Goal: Task Accomplishment & Management: Manage account settings

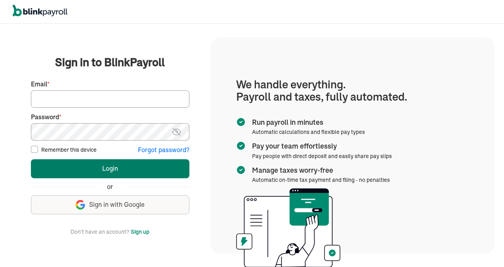
type input "[EMAIL_ADDRESS][DOMAIN_NAME]"
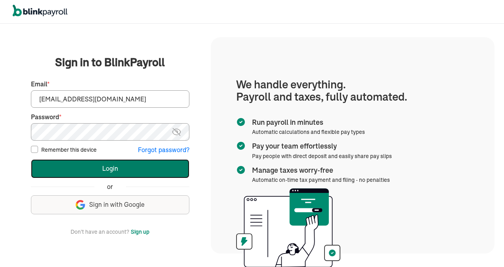
click at [125, 166] on button "Login" at bounding box center [110, 168] width 158 height 19
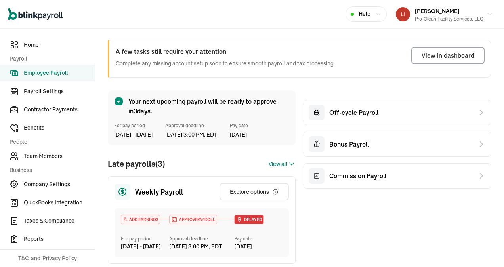
scroll to position [40, 0]
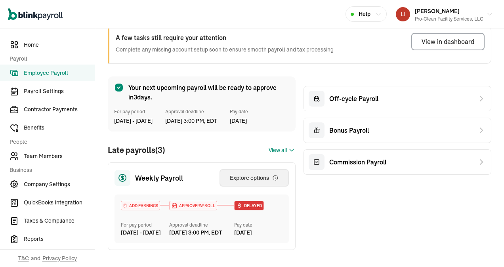
click at [241, 178] on div "Explore options" at bounding box center [254, 178] width 49 height 8
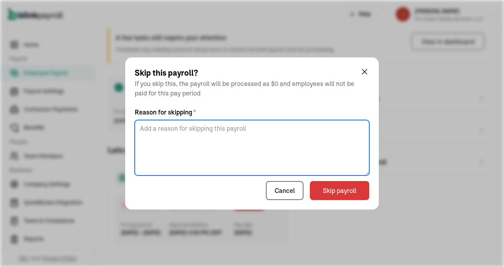
click at [217, 125] on textarea at bounding box center [252, 147] width 234 height 55
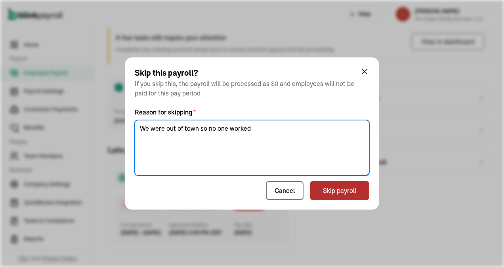
type textarea "We were out of town so no one worked"
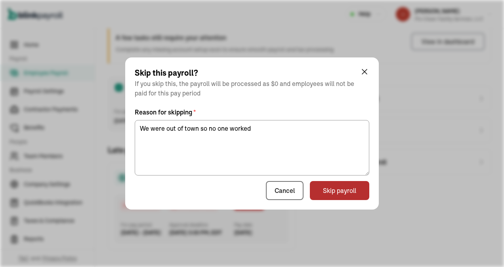
click at [335, 189] on button "Skip payroll" at bounding box center [339, 190] width 59 height 19
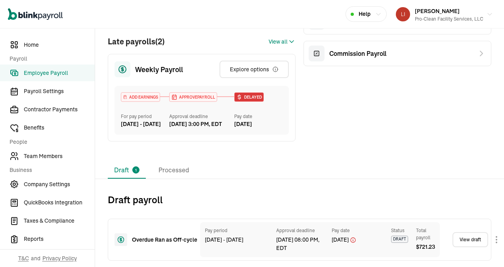
scroll to position [162, 0]
click at [53, 112] on span "Contractor Payments" at bounding box center [59, 109] width 71 height 8
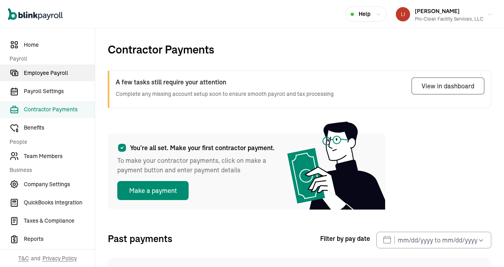
click at [39, 75] on span "Employee Payroll" at bounding box center [59, 73] width 71 height 8
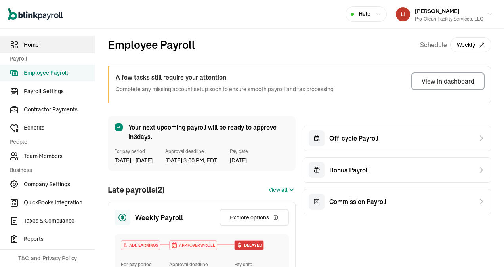
click at [24, 46] on span "Home" at bounding box center [59, 45] width 71 height 8
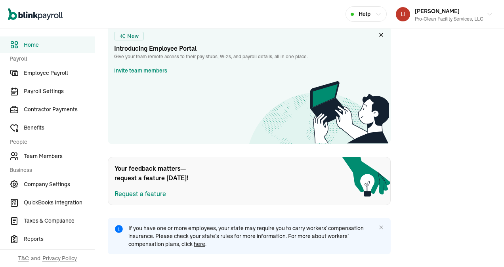
scroll to position [253, 0]
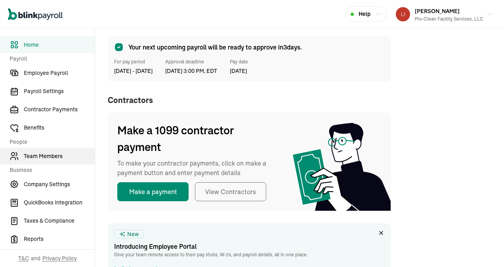
click at [39, 154] on span "Team Members" at bounding box center [59, 156] width 71 height 8
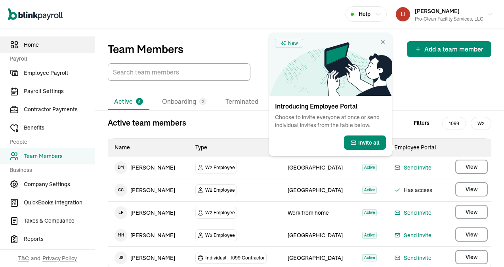
click at [32, 42] on span "Home" at bounding box center [59, 45] width 71 height 8
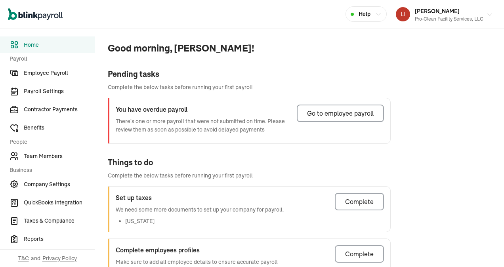
click at [440, 16] on div "Pro-Clean Facility Services, LLC" at bounding box center [448, 18] width 68 height 7
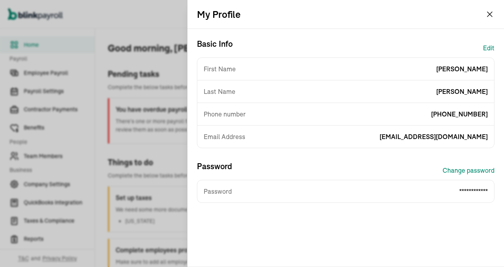
click at [439, 193] on div "**********" at bounding box center [345, 191] width 297 height 22
